Goal: Information Seeking & Learning: Compare options

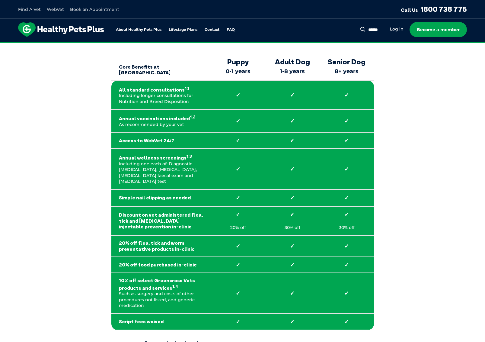
scroll to position [60, 0]
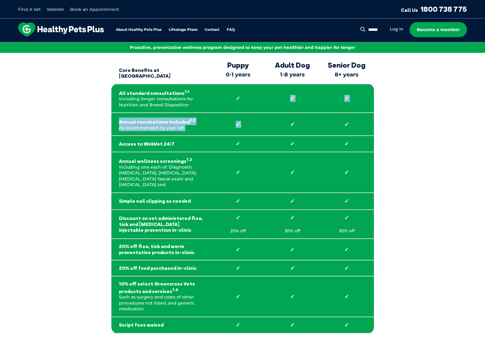
drag, startPoint x: 289, startPoint y: 89, endPoint x: 292, endPoint y: 121, distance: 31.2
drag, startPoint x: 292, startPoint y: 121, endPoint x: 286, endPoint y: 140, distance: 20.7
click at [286, 140] on strong "✓" at bounding box center [292, 143] width 39 height 7
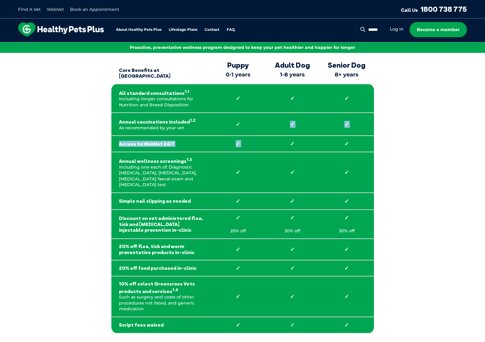
drag, startPoint x: 292, startPoint y: 145, endPoint x: 288, endPoint y: 116, distance: 28.9
drag, startPoint x: 288, startPoint y: 116, endPoint x: 288, endPoint y: 88, distance: 28.4
click at [288, 87] on td "✓" at bounding box center [293, 98] width 54 height 29
drag, startPoint x: 290, startPoint y: 122, endPoint x: 297, endPoint y: 123, distance: 7.3
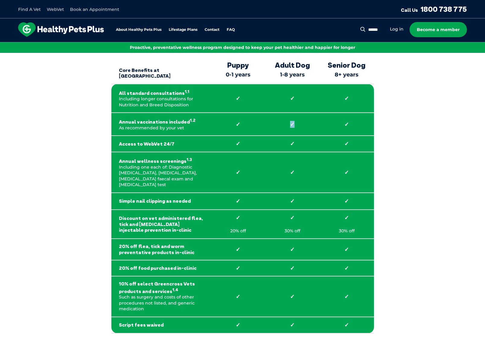
click at [297, 123] on strong "✓" at bounding box center [292, 124] width 39 height 7
click at [296, 121] on strong "✓" at bounding box center [292, 124] width 39 height 7
drag, startPoint x: 293, startPoint y: 121, endPoint x: 289, endPoint y: 121, distance: 4.5
click at [289, 121] on strong "✓" at bounding box center [292, 124] width 39 height 7
click at [300, 100] on strong "✓" at bounding box center [292, 98] width 39 height 7
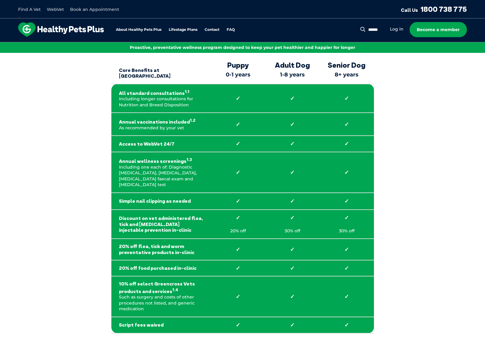
click at [297, 98] on strong "✓" at bounding box center [292, 98] width 39 height 7
click at [298, 98] on strong "✓" at bounding box center [292, 98] width 39 height 7
click at [295, 97] on strong "✓" at bounding box center [292, 98] width 39 height 7
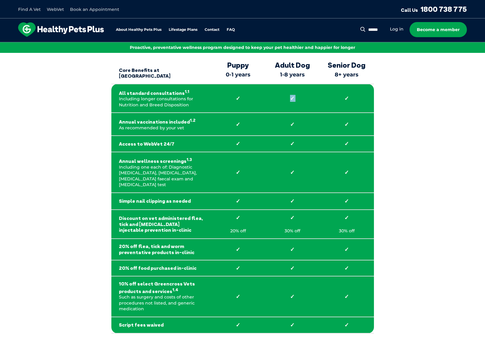
click at [292, 95] on strong "✓" at bounding box center [292, 98] width 39 height 7
drag, startPoint x: 287, startPoint y: 95, endPoint x: 296, endPoint y: 95, distance: 9.4
click at [296, 95] on strong "✓" at bounding box center [292, 98] width 39 height 7
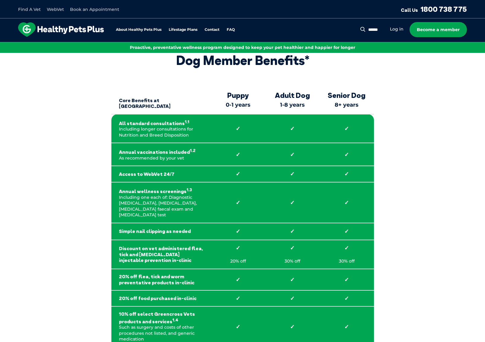
click at [296, 100] on th "Adult Dog 1-8 years" at bounding box center [293, 100] width 54 height 27
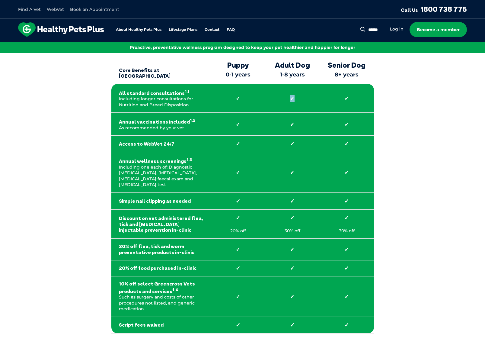
drag, startPoint x: 288, startPoint y: 98, endPoint x: 305, endPoint y: 96, distance: 17.3
click at [305, 96] on strong "✓" at bounding box center [292, 98] width 39 height 7
drag, startPoint x: 305, startPoint y: 96, endPoint x: 292, endPoint y: 119, distance: 26.7
click at [292, 119] on td "✓" at bounding box center [293, 124] width 54 height 23
drag, startPoint x: 292, startPoint y: 119, endPoint x: 290, endPoint y: 129, distance: 10.4
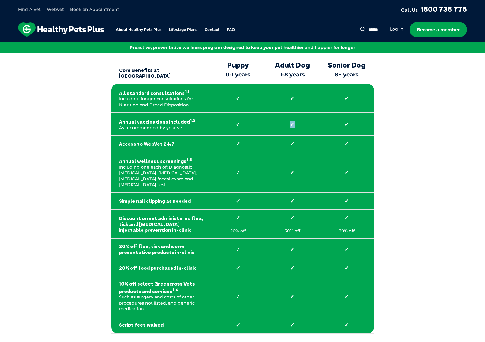
click at [290, 129] on td "✓" at bounding box center [293, 124] width 54 height 23
drag, startPoint x: 291, startPoint y: 145, endPoint x: 295, endPoint y: 144, distance: 3.3
click at [295, 144] on strong "✓" at bounding box center [292, 143] width 39 height 7
drag, startPoint x: 295, startPoint y: 144, endPoint x: 290, endPoint y: 160, distance: 16.7
click at [290, 160] on td "✓" at bounding box center [293, 172] width 54 height 41
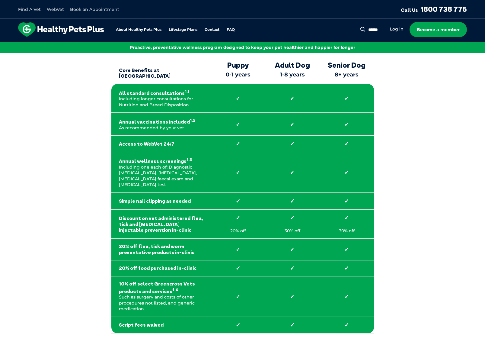
drag, startPoint x: 292, startPoint y: 170, endPoint x: 256, endPoint y: 169, distance: 36.3
click at [258, 169] on tr "Annual wellness screenings 1.3 Including one each of: Diagnostic [MEDICAL_DATA]…" at bounding box center [242, 172] width 263 height 41
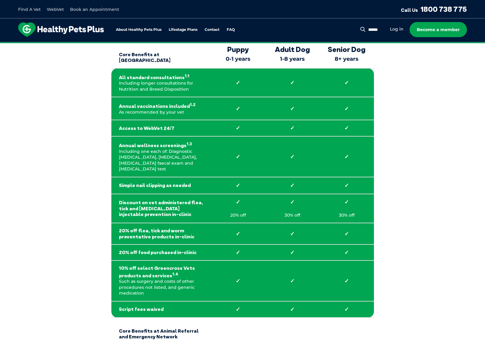
scroll to position [91, 0]
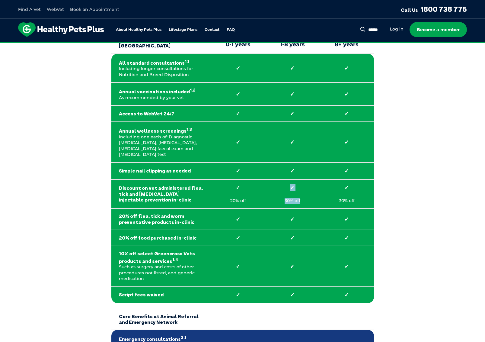
drag, startPoint x: 277, startPoint y: 176, endPoint x: 306, endPoint y: 193, distance: 33.8
click at [306, 193] on td "✓ 30% off" at bounding box center [293, 193] width 54 height 29
click at [306, 198] on p "30% off" at bounding box center [292, 201] width 39 height 6
click at [190, 185] on strong "Discount on vet administered flea, tick and [MEDICAL_DATA] injectable preventio…" at bounding box center [161, 194] width 85 height 18
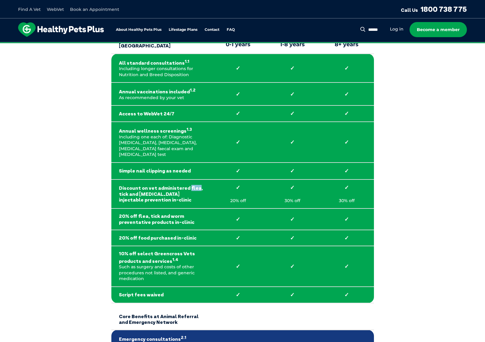
click at [189, 185] on strong "Discount on vet administered flea, tick and [MEDICAL_DATA] injectable preventio…" at bounding box center [161, 194] width 85 height 18
click at [166, 185] on strong "Discount on vet administered flea, tick and [MEDICAL_DATA] injectable preventio…" at bounding box center [161, 194] width 85 height 18
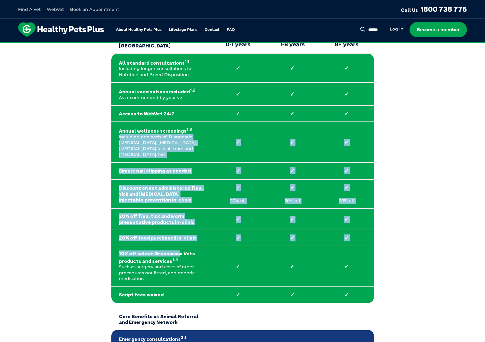
drag, startPoint x: 127, startPoint y: 148, endPoint x: 176, endPoint y: 246, distance: 109.6
click at [176, 246] on tbody "Core Benefits at Greencross Vets Puppy 0-1 years Adult Dog 1-8 years Senior Dog…" at bounding box center [242, 343] width 263 height 633
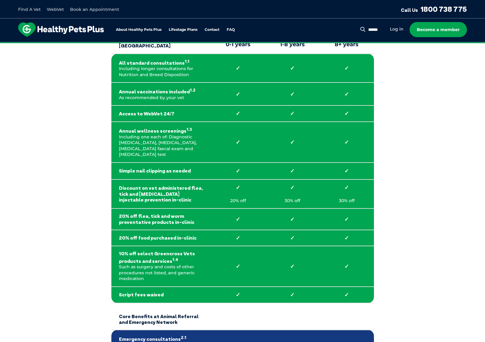
drag, startPoint x: 176, startPoint y: 246, endPoint x: 165, endPoint y: 283, distance: 38.4
click at [166, 287] on td "Script fees waived" at bounding box center [161, 295] width 100 height 16
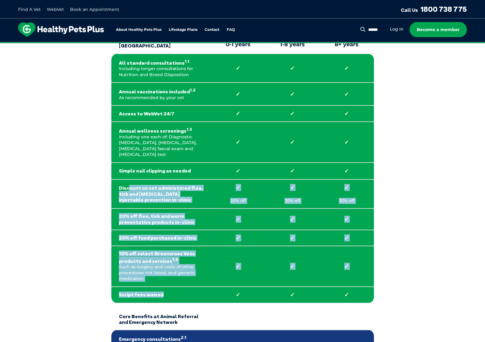
drag, startPoint x: 160, startPoint y: 287, endPoint x: 137, endPoint y: 168, distance: 121.8
click at [137, 168] on tbody "Core Benefits at Greencross Vets Puppy 0-1 years Adult Dog 1-8 years Senior Dog…" at bounding box center [242, 343] width 263 height 633
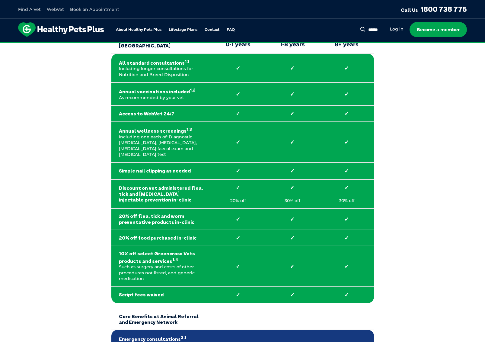
drag, startPoint x: 137, startPoint y: 168, endPoint x: 81, endPoint y: 213, distance: 71.5
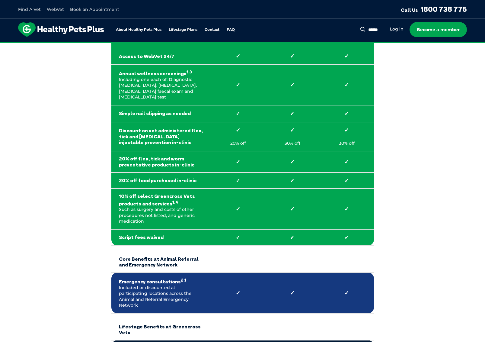
scroll to position [242, 0]
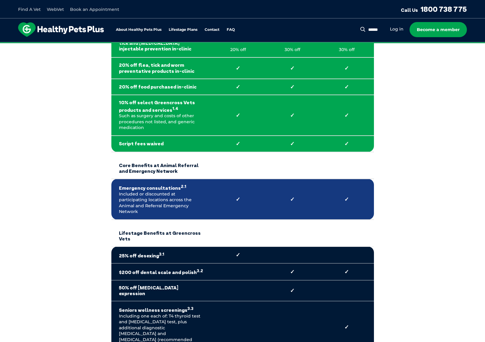
click at [142, 186] on td "Emergency consultations 2.1 Included or discounted at participating locations a…" at bounding box center [161, 199] width 100 height 41
click at [143, 186] on td "Emergency consultations 2.1 Included or discounted at participating locations a…" at bounding box center [161, 199] width 100 height 41
drag, startPoint x: 143, startPoint y: 186, endPoint x: 143, endPoint y: 195, distance: 8.2
click at [143, 195] on td "Emergency consultations 2.1 Included or discounted at participating locations a…" at bounding box center [161, 199] width 100 height 41
